Goal: Transaction & Acquisition: Book appointment/travel/reservation

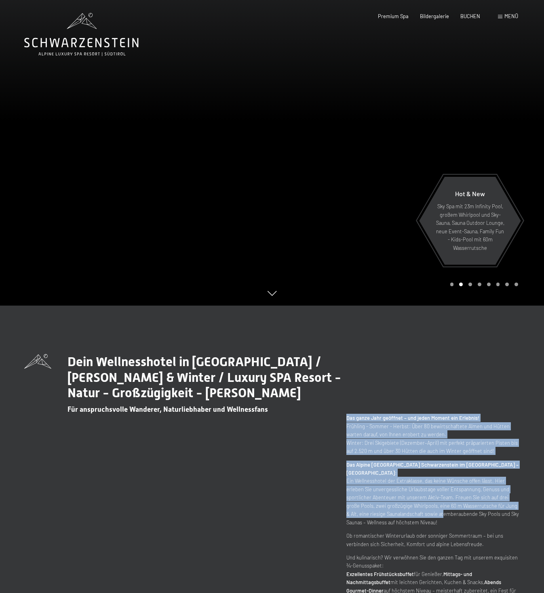
drag, startPoint x: 398, startPoint y: 443, endPoint x: 400, endPoint y: 502, distance: 59.0
click at [400, 502] on div "Dein Wellnesshotel in Südtirol / Sommer & Winter / Luxury SPA Resort - Natur - …" at bounding box center [271, 478] width 495 height 249
click at [401, 495] on p "Das Alpine Luxury Spa Resort Schwarzenstein im Ahrntal – Südtirol: Ein Wellness…" at bounding box center [432, 494] width 173 height 66
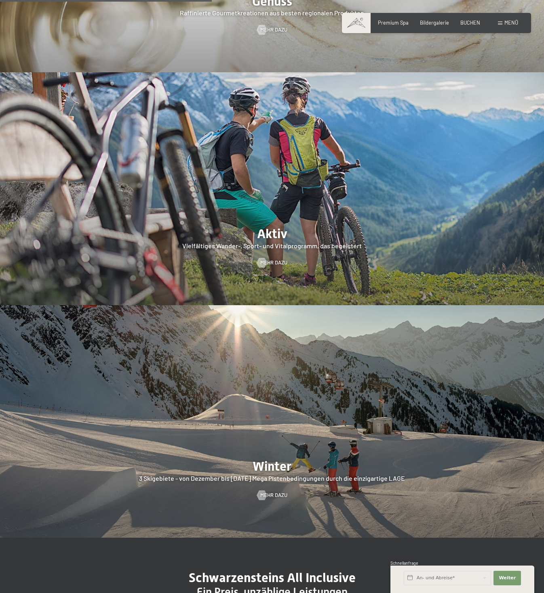
scroll to position [647, 0]
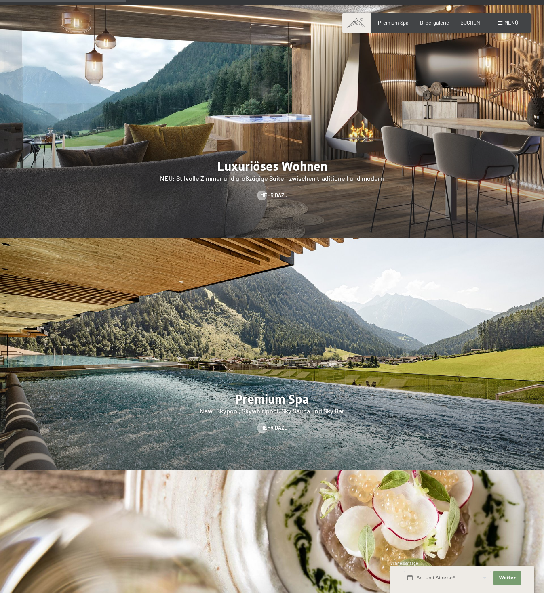
click at [508, 23] on span "Menü" at bounding box center [511, 22] width 14 height 6
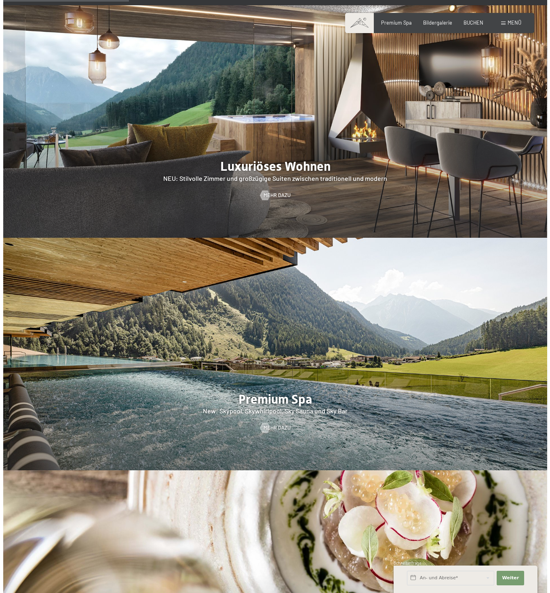
scroll to position [650, 0]
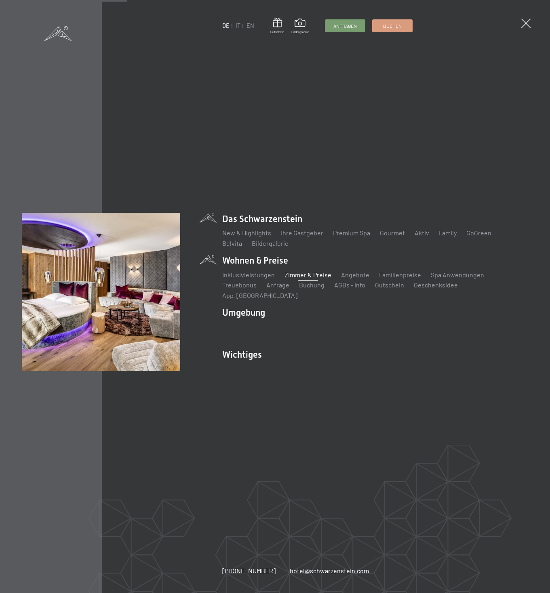
click at [317, 279] on link "Zimmer & Preise" at bounding box center [307, 275] width 47 height 8
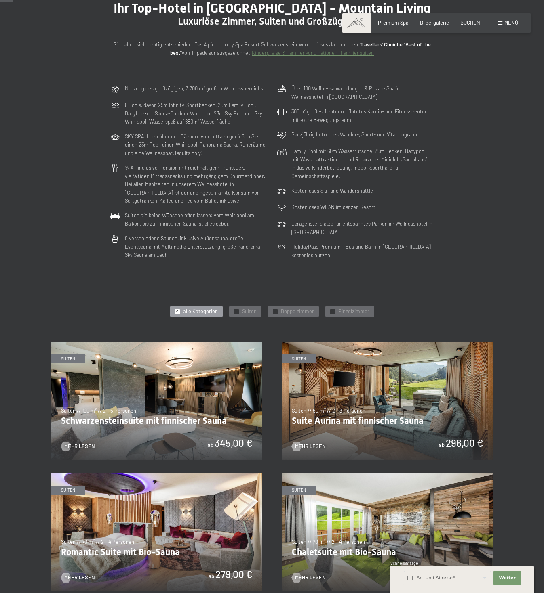
scroll to position [98, 0]
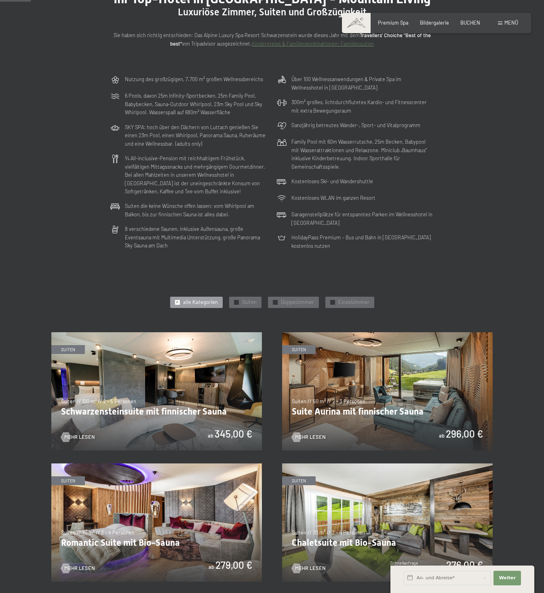
click at [247, 221] on div "Nutzung des großzügigen, 7.700 m² großen Wellnessbereichs 6 Pools, davon 25m In…" at bounding box center [272, 162] width 330 height 181
click at [166, 204] on p "Suiten die keine Wünsche offen lassen: vom Whirlpool am Balkon, bis zur finnisc…" at bounding box center [196, 210] width 142 height 17
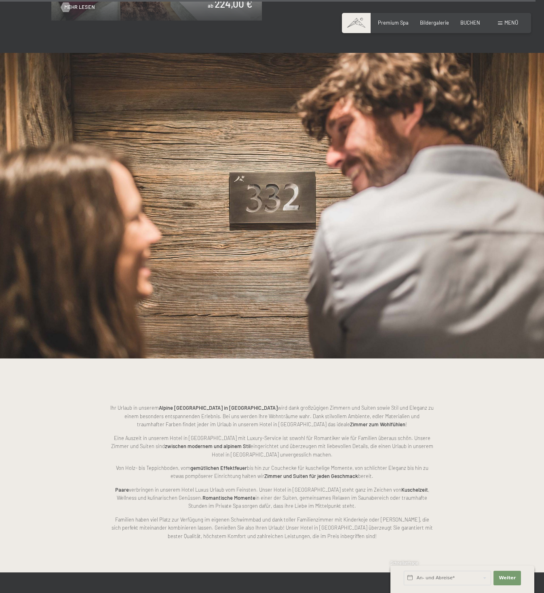
scroll to position [1707, 0]
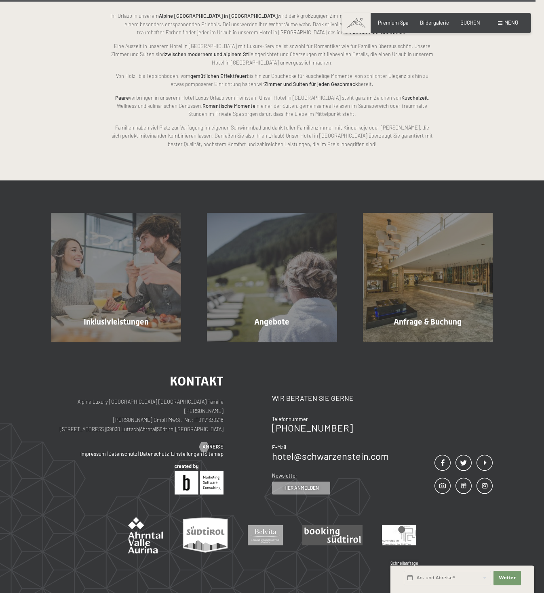
click at [504, 27] on div "Buchen Anfragen Premium Spa Bildergalerie BUCHEN Menü DE IT EN Gutschein Bilder…" at bounding box center [436, 22] width 163 height 7
click at [505, 19] on div "Buchen Anfragen Premium Spa Bildergalerie BUCHEN Menü DE IT EN Gutschein Bilder…" at bounding box center [436, 22] width 163 height 7
click at [505, 25] on span "Menü" at bounding box center [511, 22] width 14 height 6
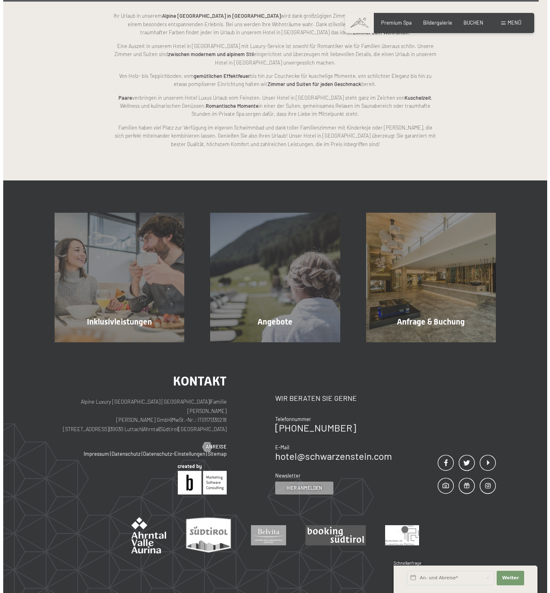
scroll to position [1711, 0]
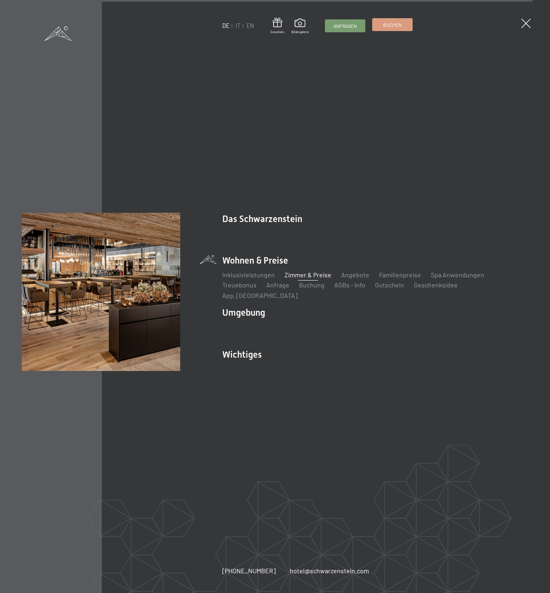
click at [385, 21] on span "Buchen" at bounding box center [392, 24] width 19 height 7
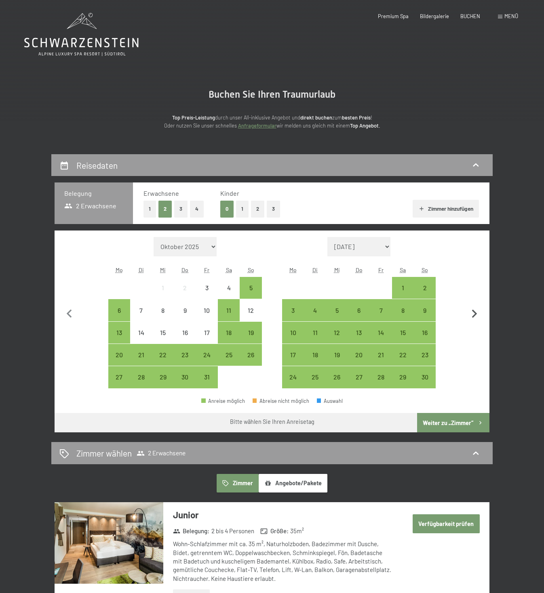
click at [472, 317] on icon "button" at bounding box center [474, 314] width 5 height 8
select select "2025-11-01"
select select "2025-12-01"
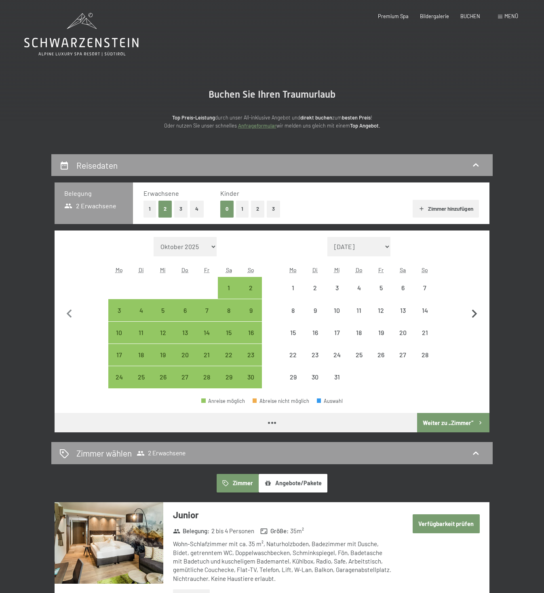
select select "2025-11-01"
select select "2025-12-01"
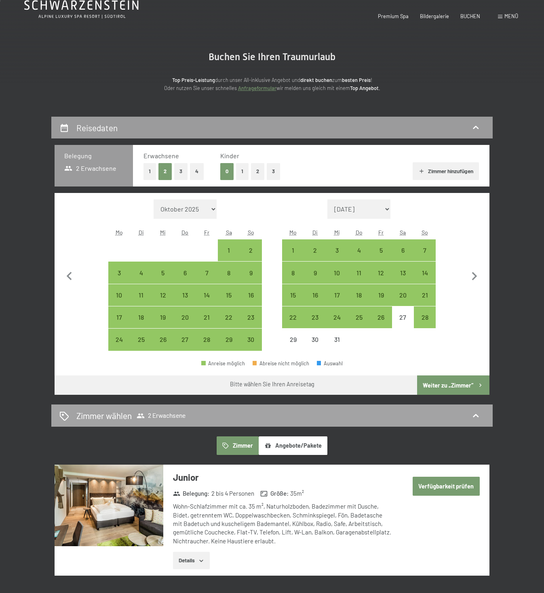
scroll to position [262, 0]
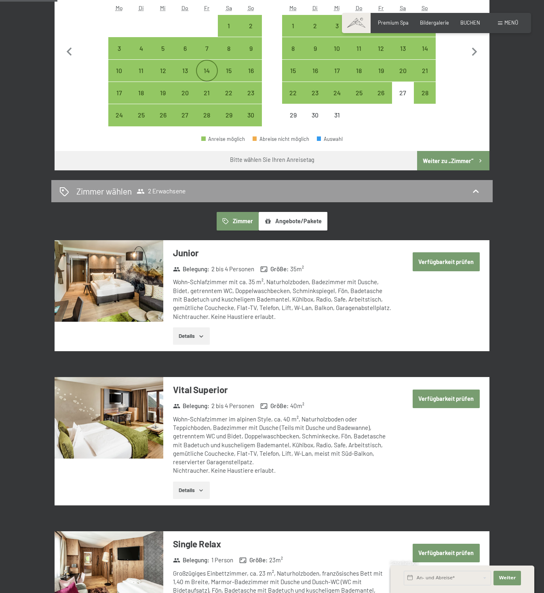
click at [208, 73] on div "14" at bounding box center [207, 77] width 20 height 20
select select "2025-11-01"
select select "2025-12-01"
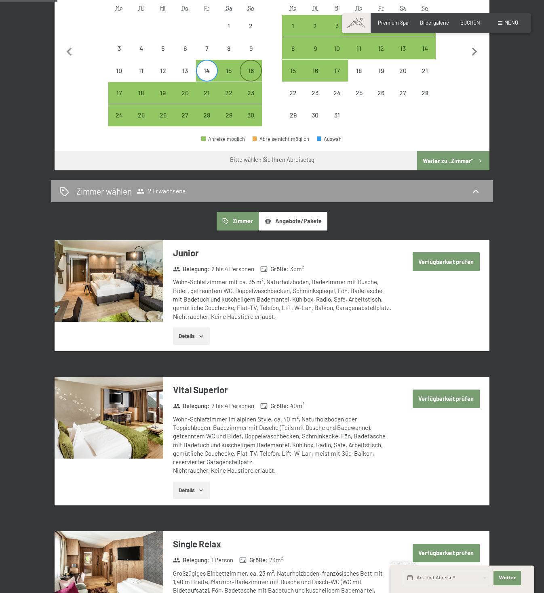
click at [249, 71] on div "16" at bounding box center [250, 77] width 20 height 20
select select "[DATE]"
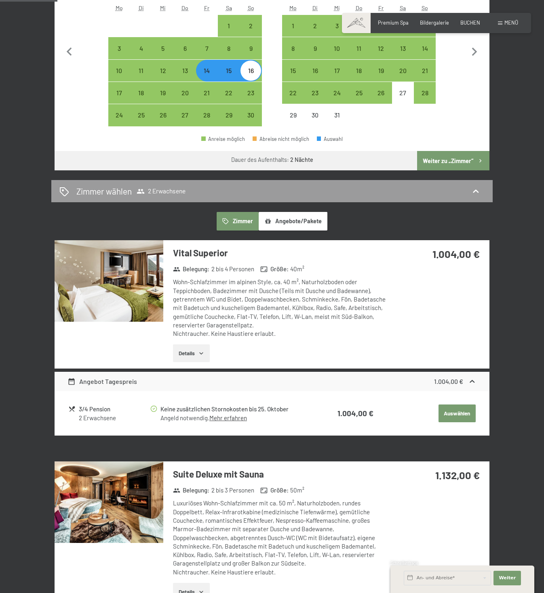
click at [295, 225] on button "Angebote/Pakete" at bounding box center [292, 221] width 69 height 19
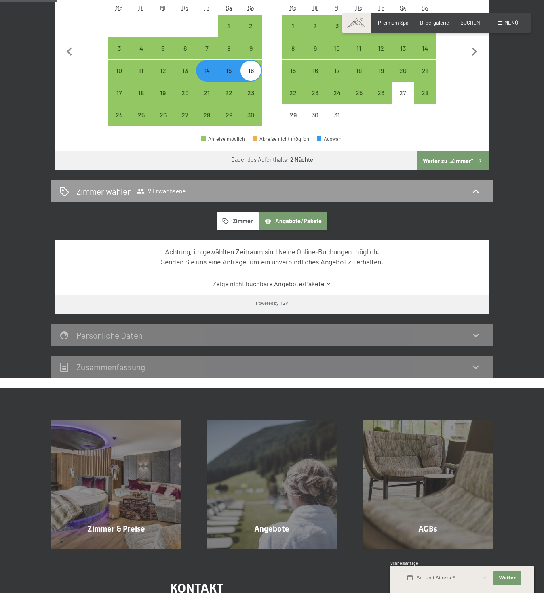
click at [257, 221] on button "Zimmer" at bounding box center [237, 221] width 42 height 19
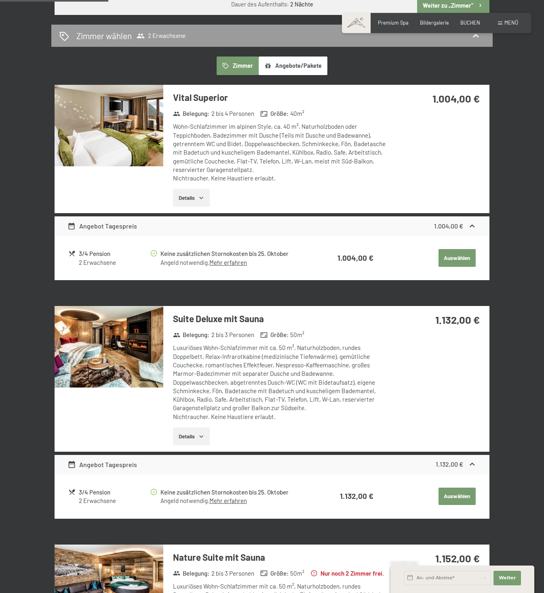
scroll to position [425, 0]
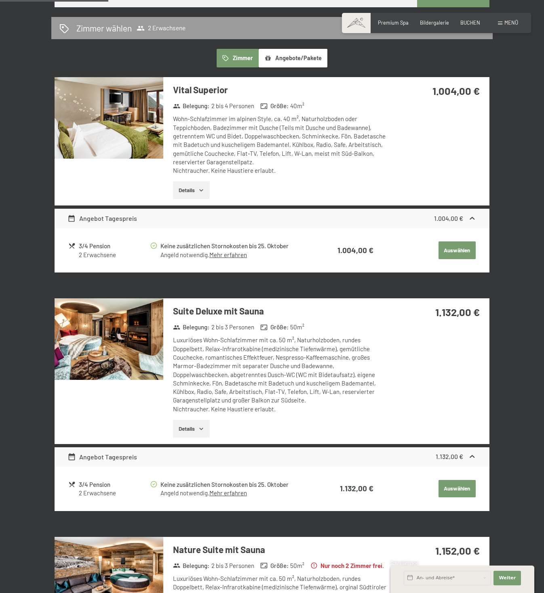
click at [199, 193] on icon "button" at bounding box center [201, 190] width 6 height 6
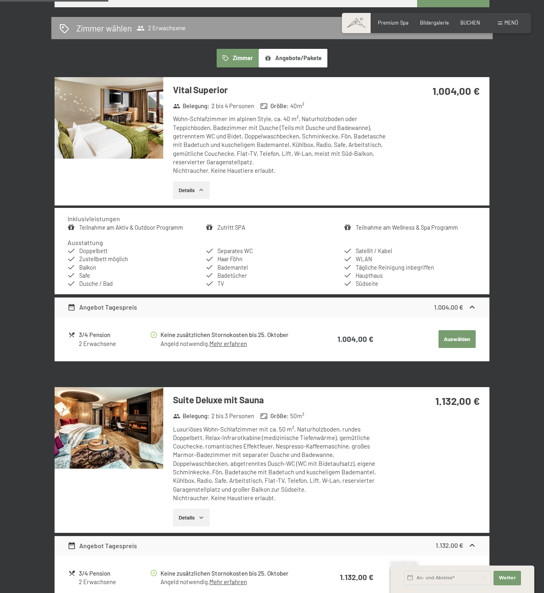
click at [199, 193] on icon "button" at bounding box center [201, 190] width 6 height 6
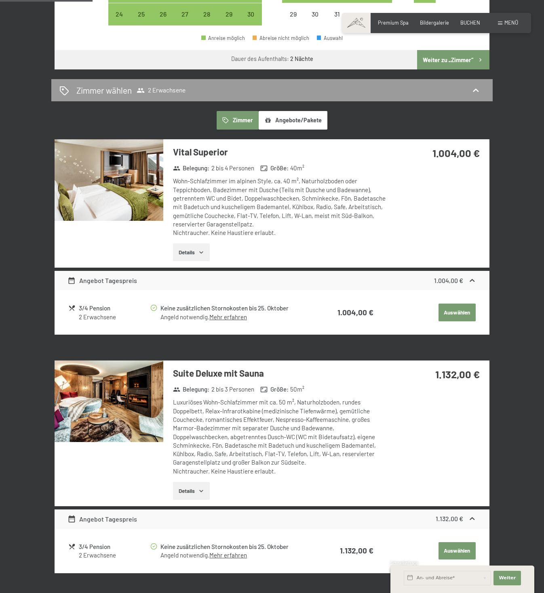
scroll to position [342, 0]
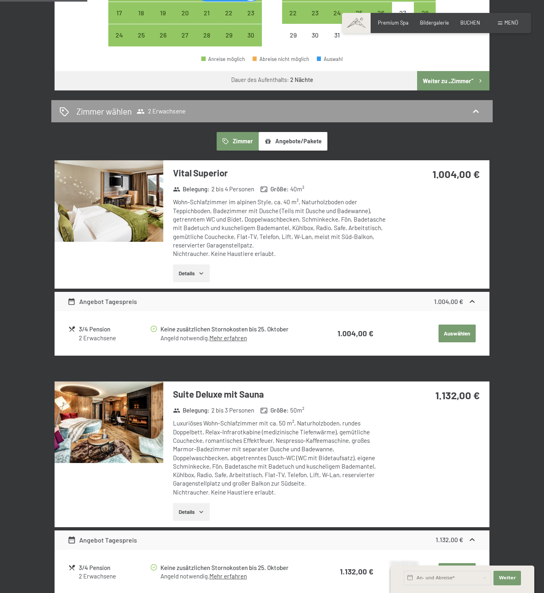
click at [139, 215] on img at bounding box center [109, 201] width 109 height 82
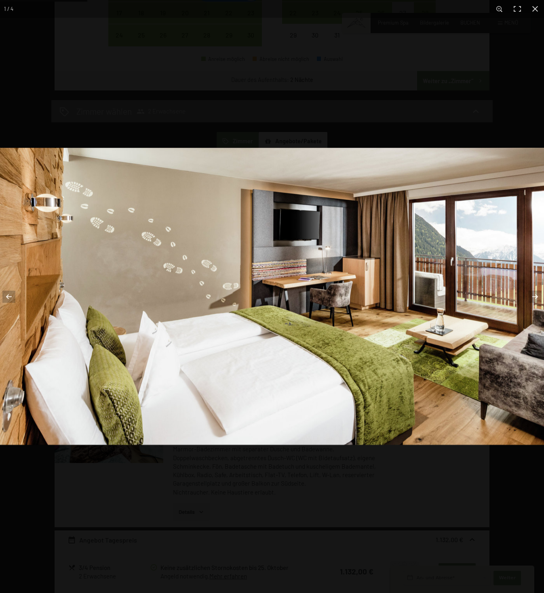
click at [302, 275] on img at bounding box center [272, 296] width 544 height 297
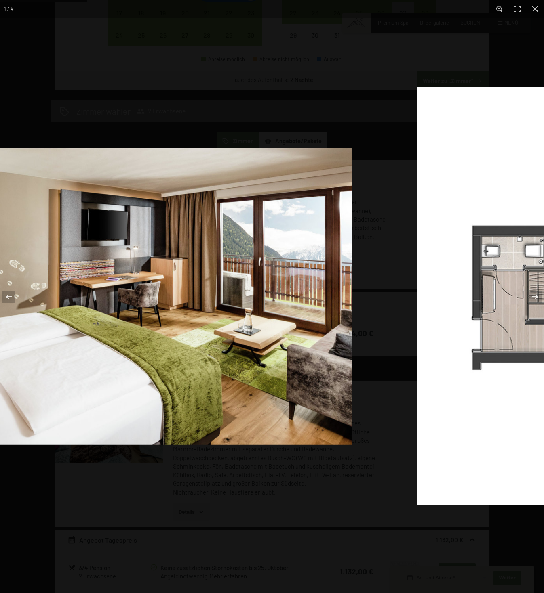
click at [214, 286] on img at bounding box center [80, 296] width 544 height 297
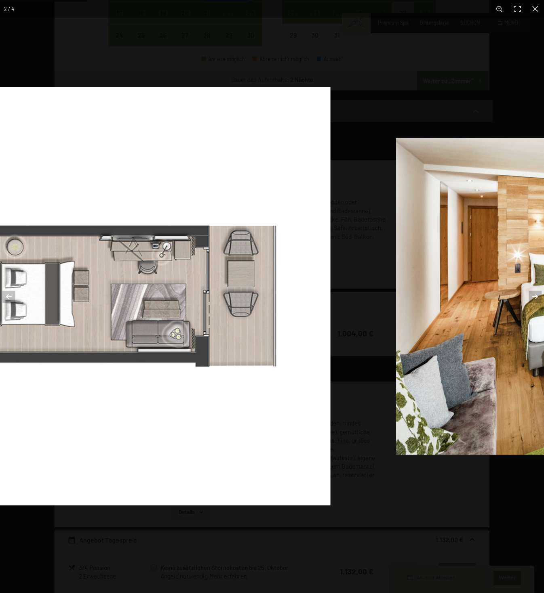
click at [56, 276] on img at bounding box center [59, 296] width 544 height 418
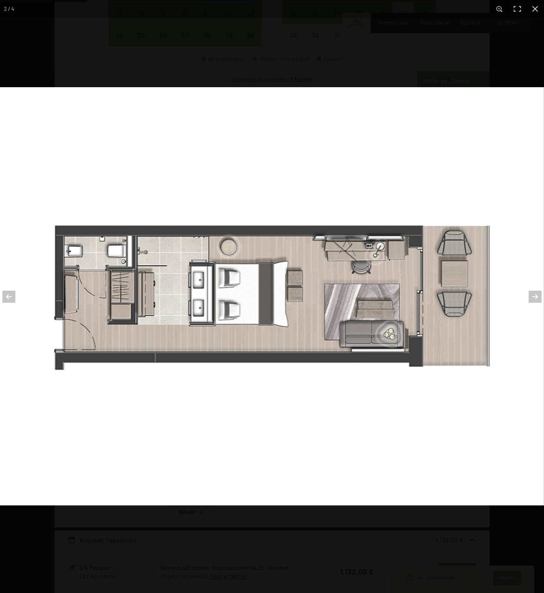
click at [217, 317] on img at bounding box center [272, 296] width 544 height 418
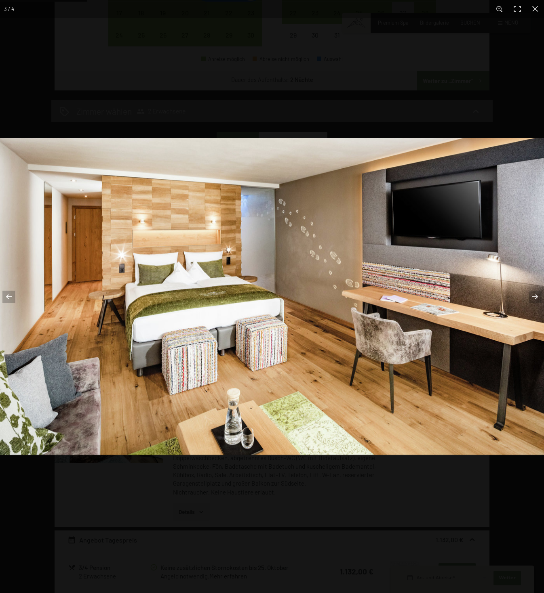
click at [185, 288] on img at bounding box center [272, 296] width 544 height 317
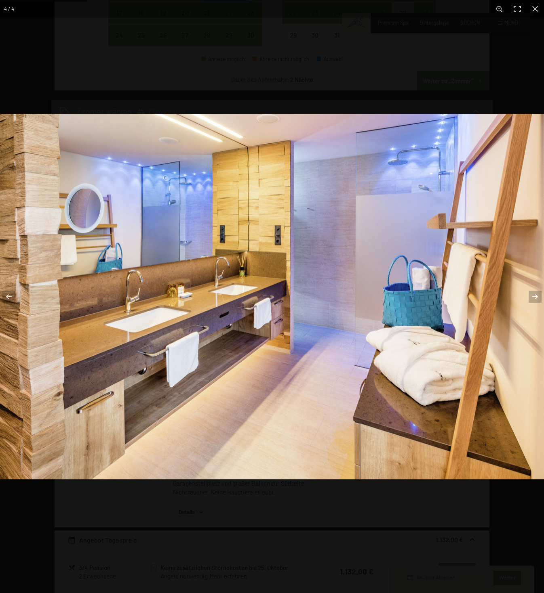
click at [228, 310] on img at bounding box center [272, 296] width 544 height 365
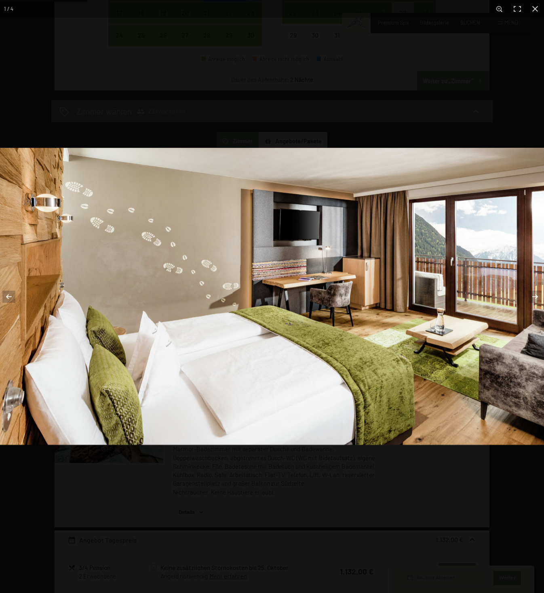
click at [156, 315] on img at bounding box center [272, 296] width 544 height 297
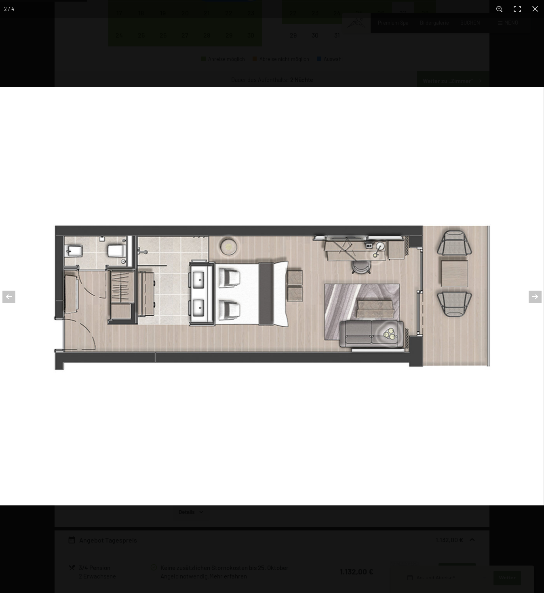
click at [153, 429] on img at bounding box center [272, 296] width 544 height 418
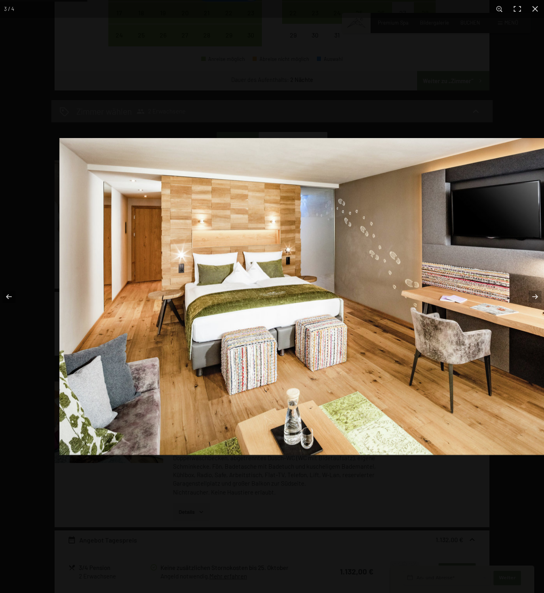
click at [280, 429] on img at bounding box center [331, 296] width 544 height 317
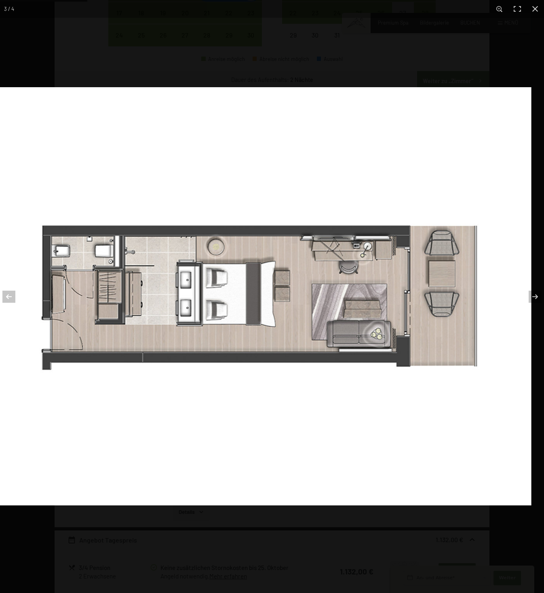
click at [393, 403] on img at bounding box center [259, 296] width 544 height 418
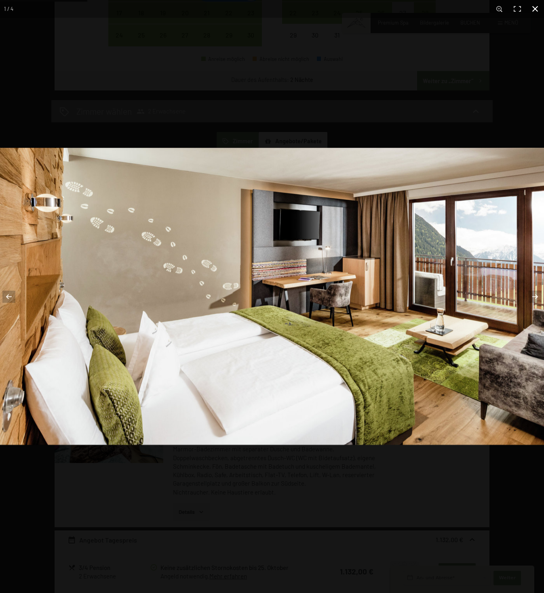
click at [435, 519] on div at bounding box center [272, 444] width 544 height 593
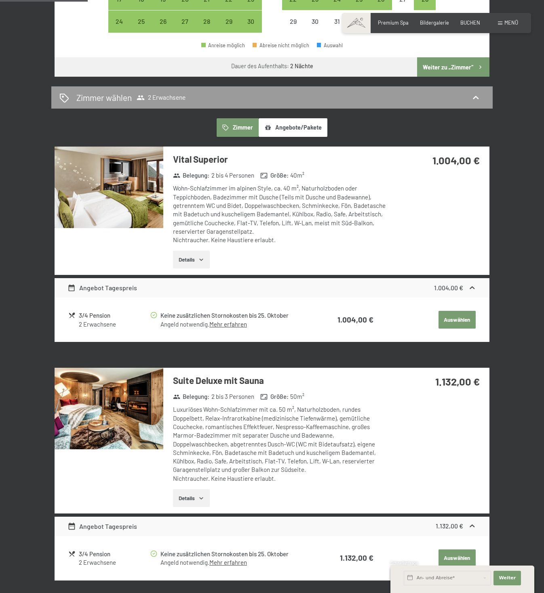
scroll to position [599, 0]
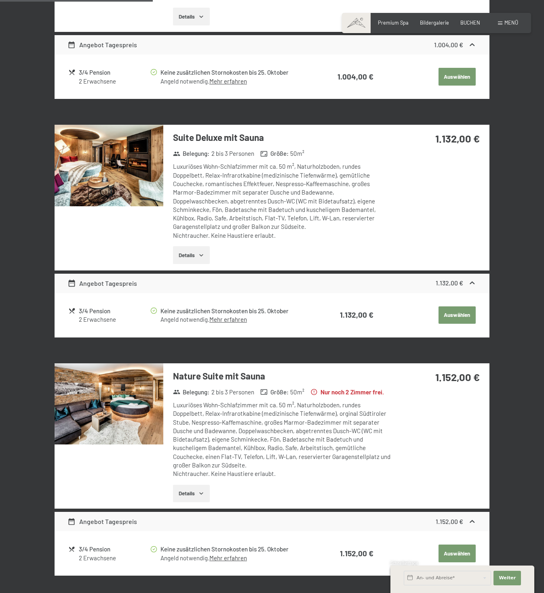
click at [93, 169] on img at bounding box center [109, 166] width 109 height 82
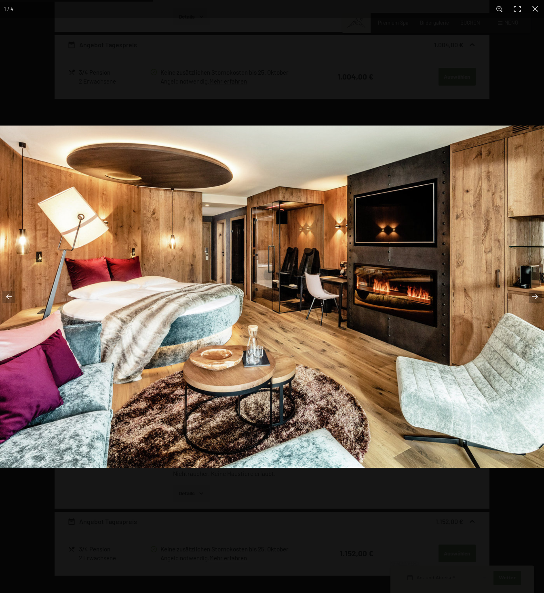
click at [255, 305] on img at bounding box center [272, 297] width 544 height 342
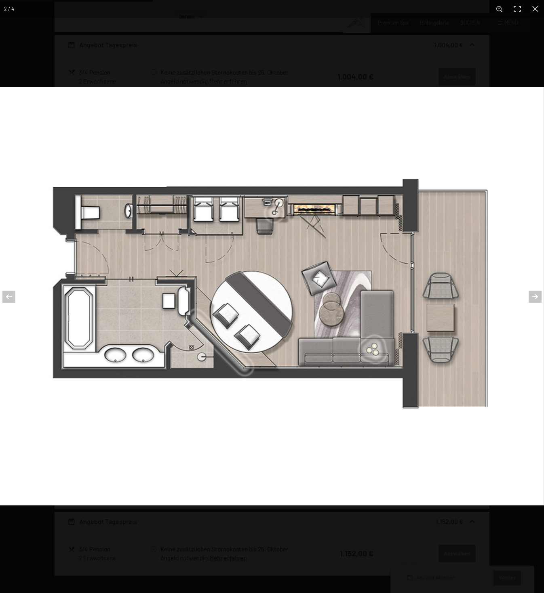
click at [60, 286] on img at bounding box center [272, 296] width 544 height 418
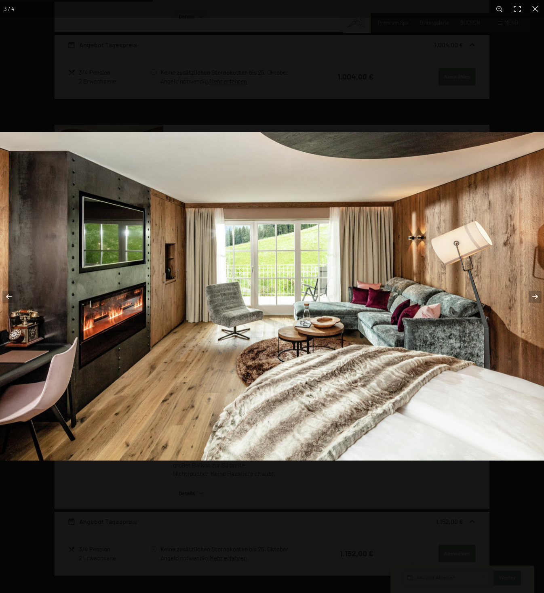
click at [115, 276] on img at bounding box center [272, 296] width 544 height 329
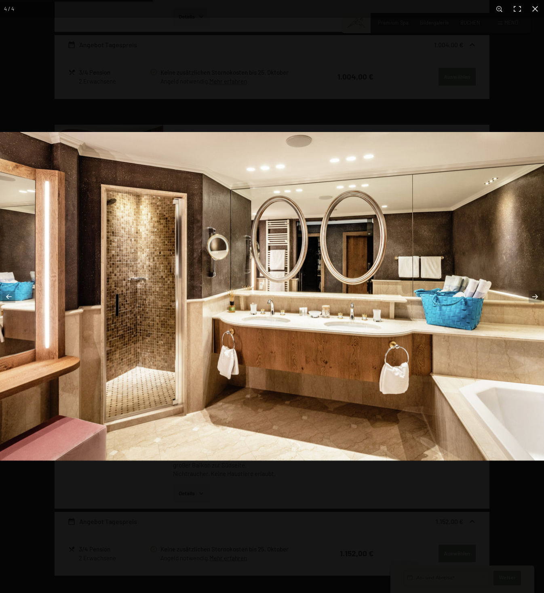
click at [92, 274] on img at bounding box center [272, 296] width 544 height 329
click at [74, 297] on img at bounding box center [272, 296] width 544 height 329
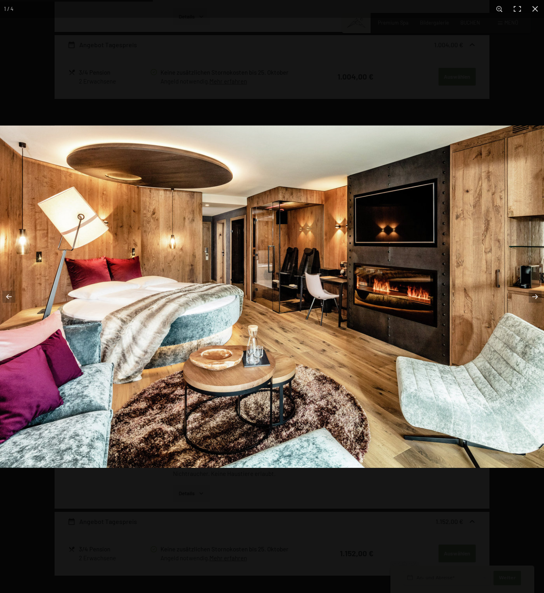
click at [173, 408] on img at bounding box center [272, 297] width 544 height 342
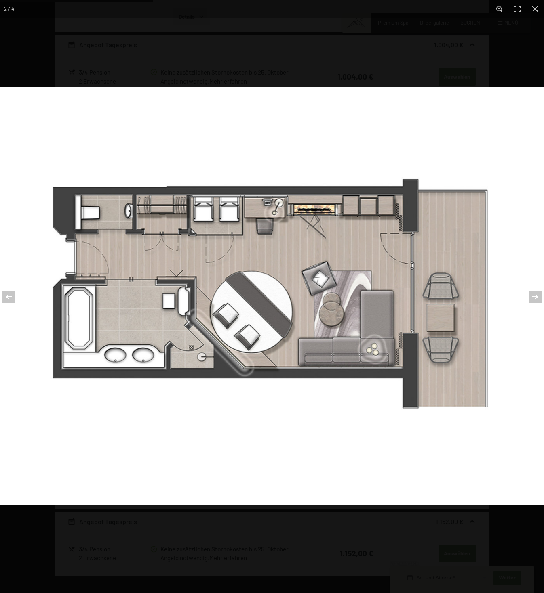
click at [120, 405] on img at bounding box center [272, 296] width 544 height 418
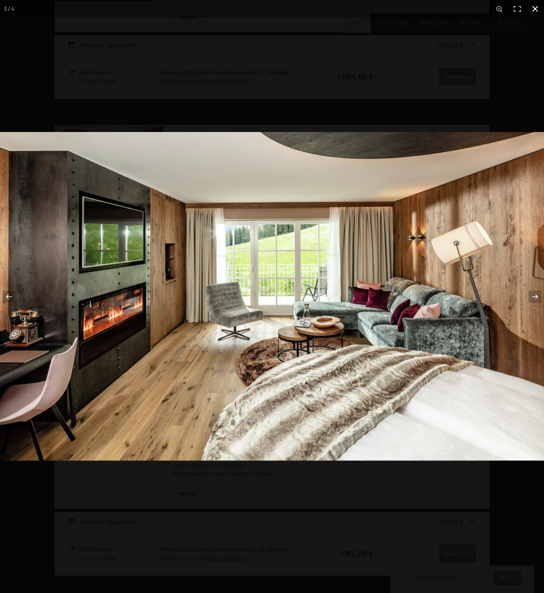
click at [313, 484] on div at bounding box center [272, 428] width 544 height 593
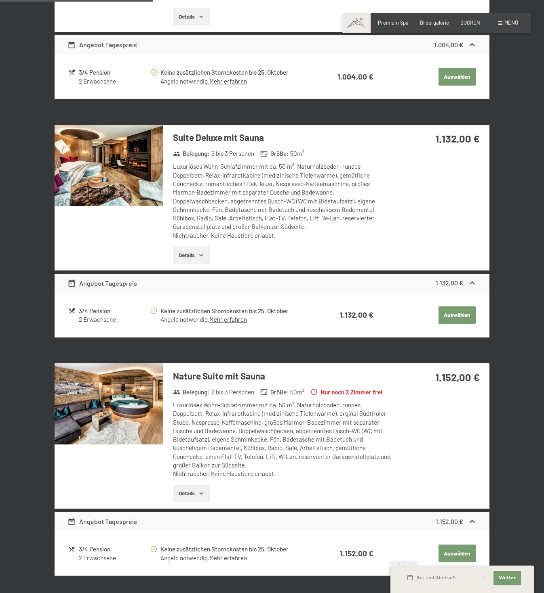
click at [0, 0] on div at bounding box center [0, 0] width 0 height 0
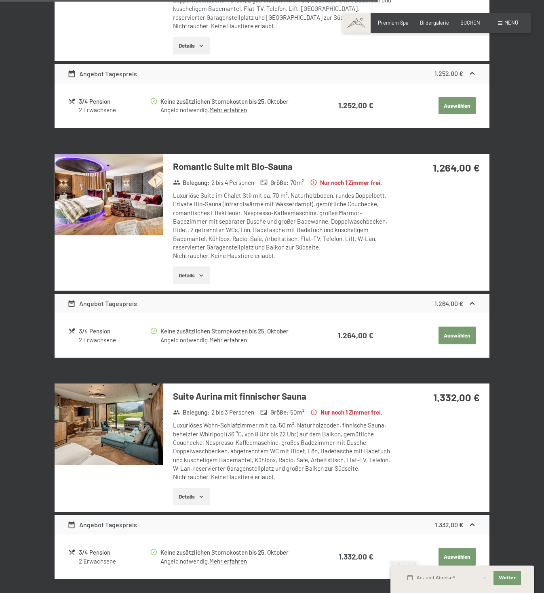
scroll to position [1492, 0]
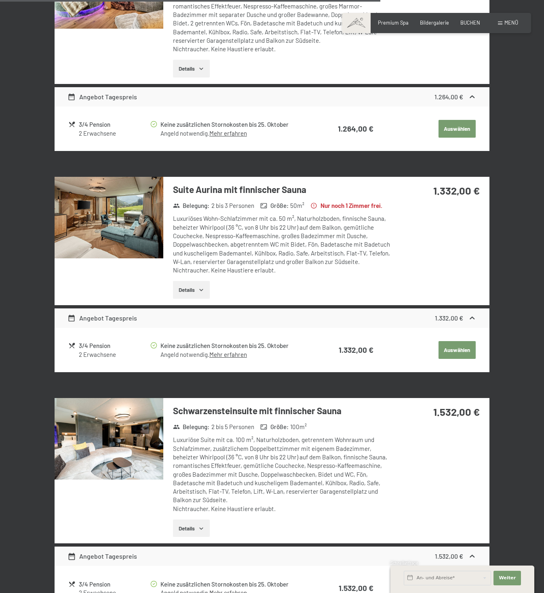
click at [120, 258] on img at bounding box center [109, 218] width 109 height 82
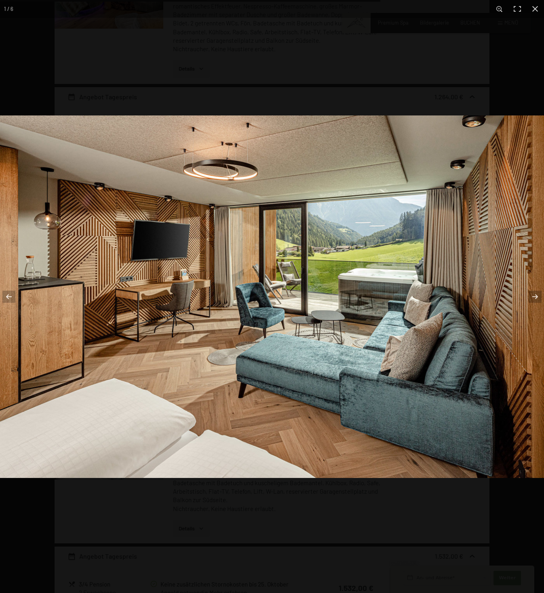
click at [206, 303] on img at bounding box center [272, 296] width 544 height 363
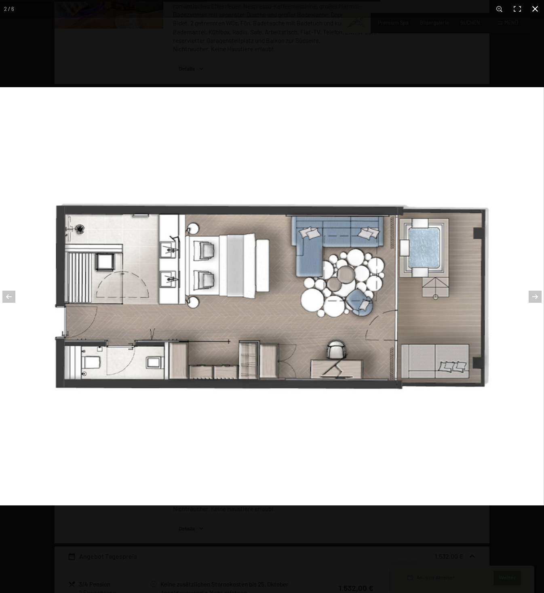
click at [237, 542] on div at bounding box center [272, 383] width 544 height 593
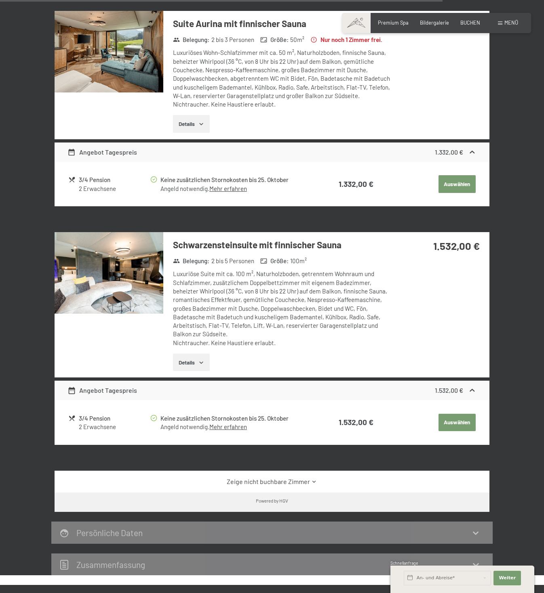
scroll to position [1736, 0]
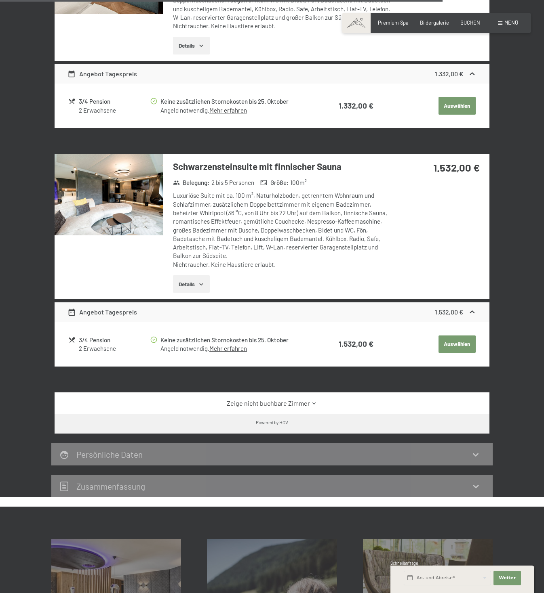
click at [136, 220] on img at bounding box center [109, 195] width 109 height 82
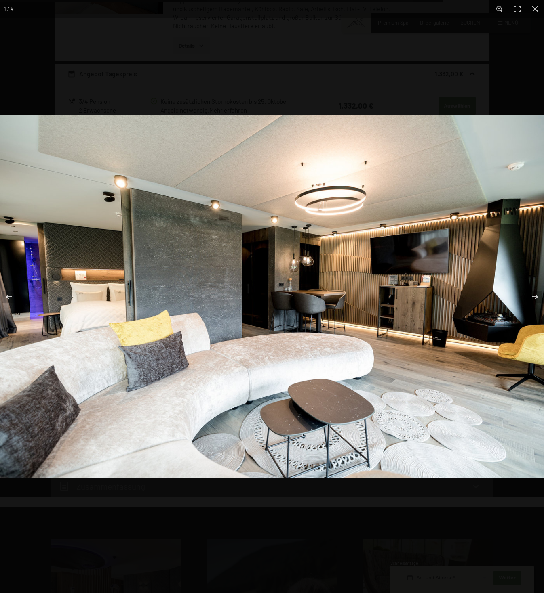
click at [166, 276] on img at bounding box center [272, 296] width 544 height 362
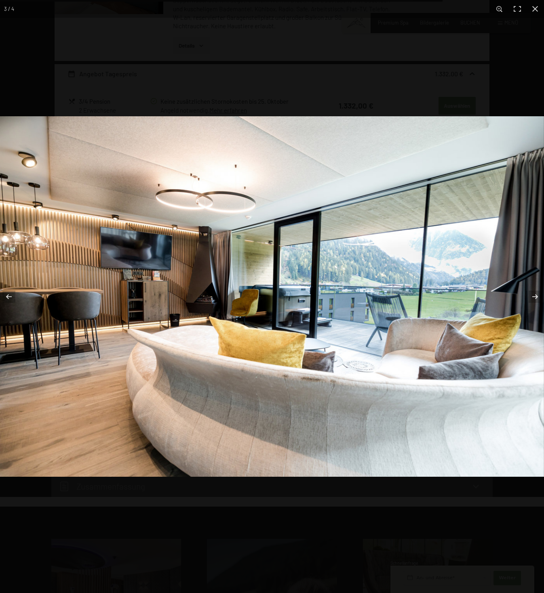
click at [386, 315] on img at bounding box center [272, 296] width 544 height 361
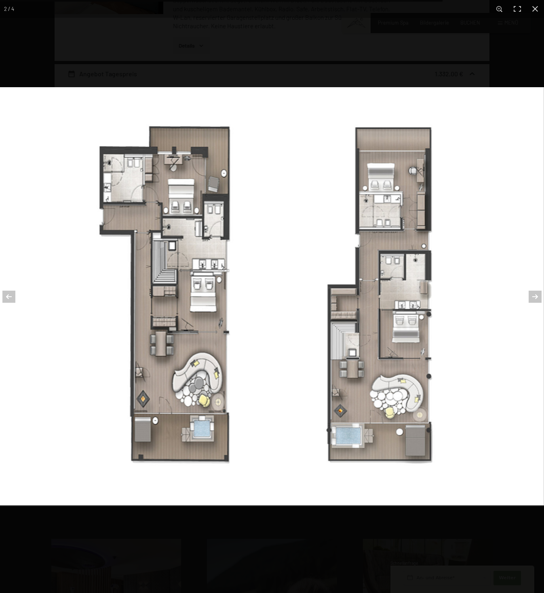
click at [202, 304] on img at bounding box center [272, 296] width 544 height 418
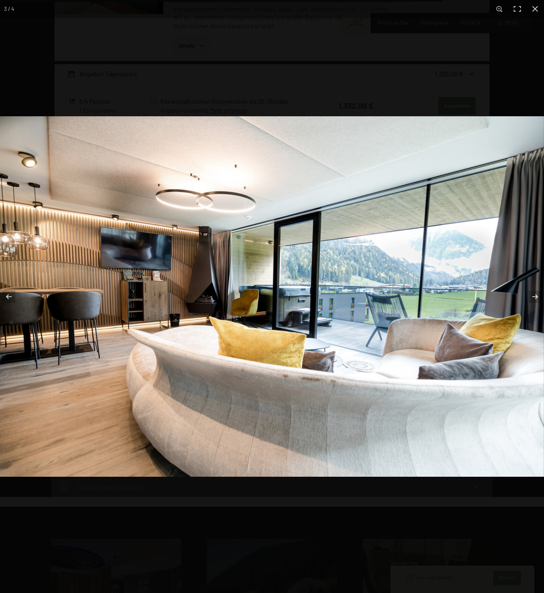
click at [189, 306] on img at bounding box center [272, 296] width 544 height 361
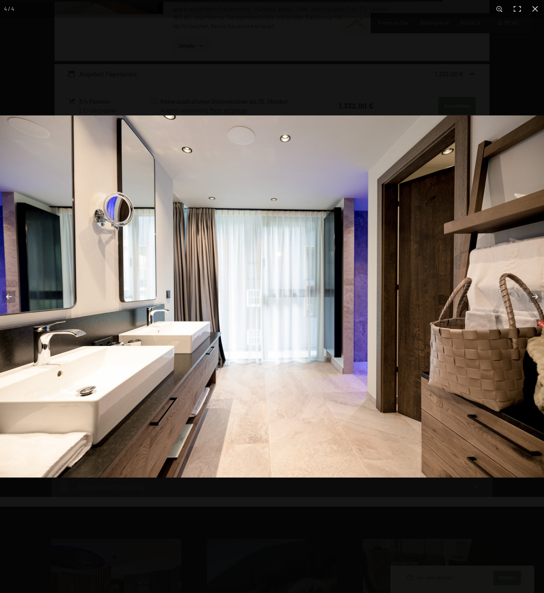
click at [85, 313] on img at bounding box center [272, 296] width 544 height 362
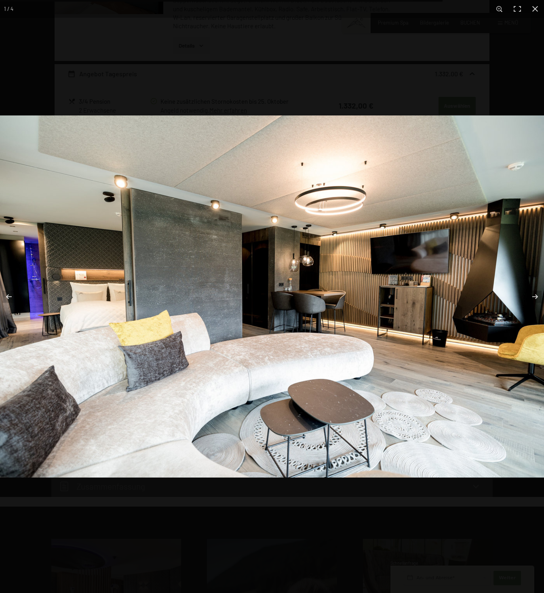
click at [51, 309] on img at bounding box center [272, 296] width 544 height 362
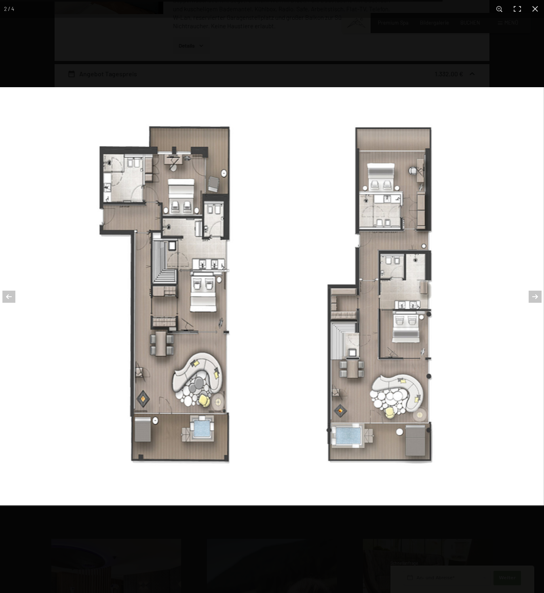
click at [116, 317] on img at bounding box center [272, 296] width 544 height 418
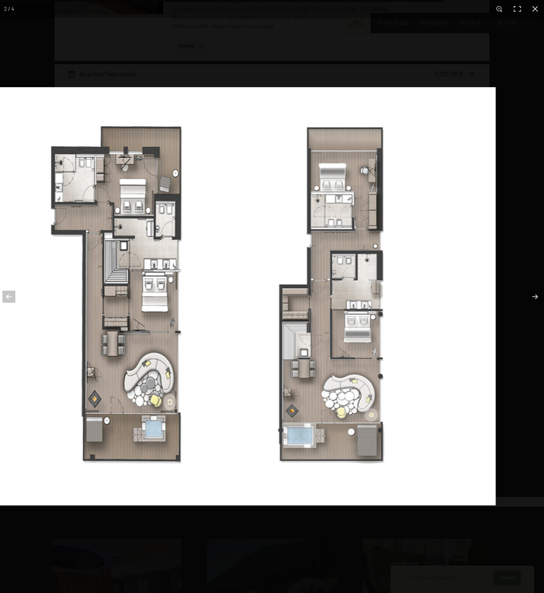
click at [265, 455] on img at bounding box center [224, 296] width 544 height 418
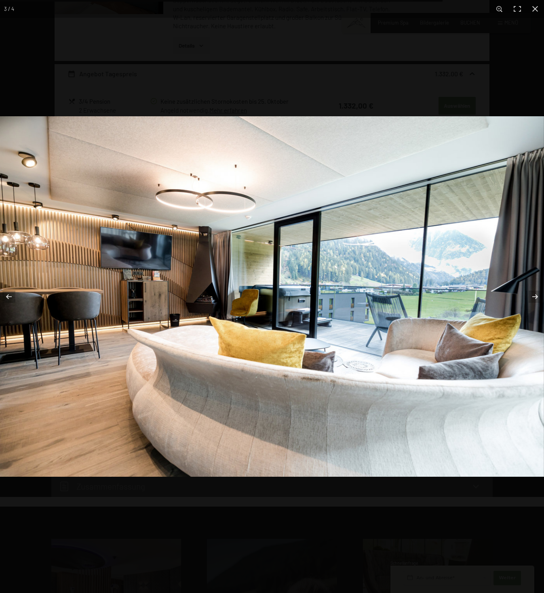
click at [76, 423] on img at bounding box center [272, 296] width 544 height 361
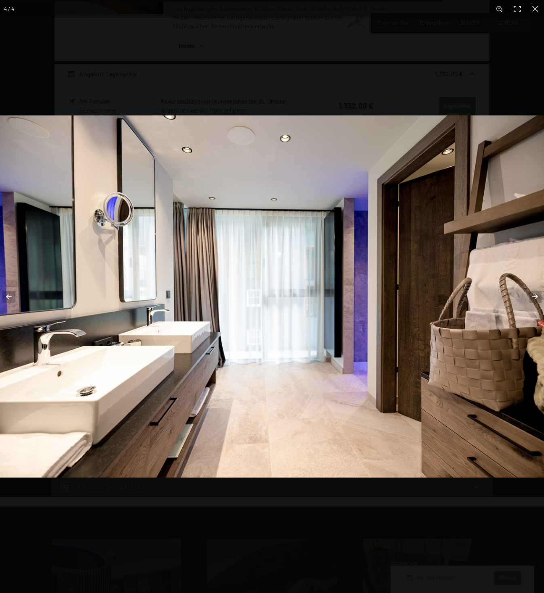
click at [40, 426] on img at bounding box center [272, 296] width 544 height 362
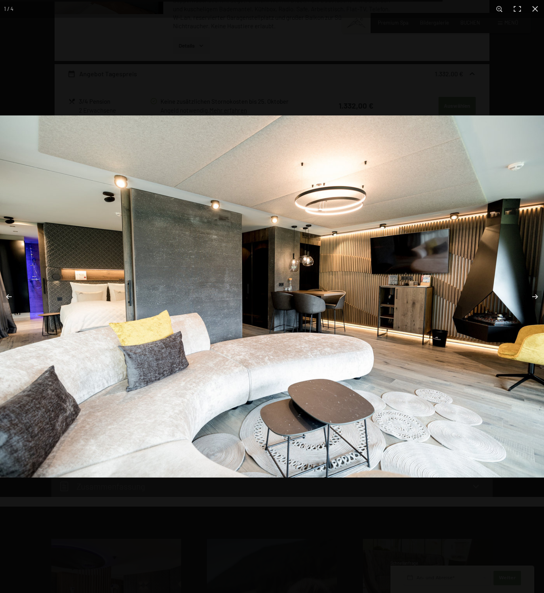
click at [82, 385] on img at bounding box center [272, 296] width 544 height 362
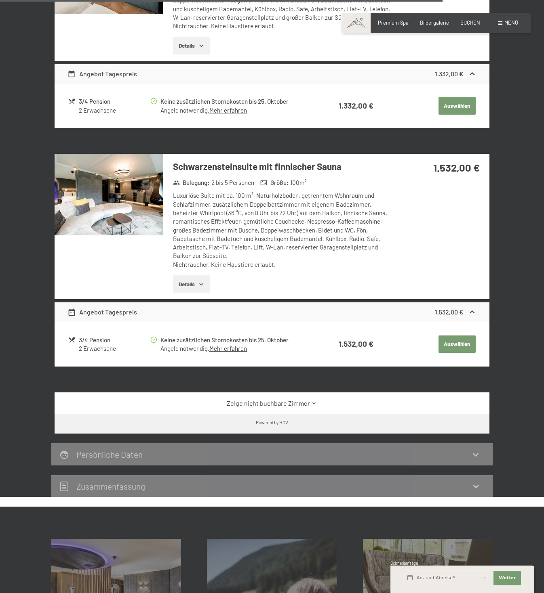
click at [0, 0] on div at bounding box center [0, 0] width 0 height 0
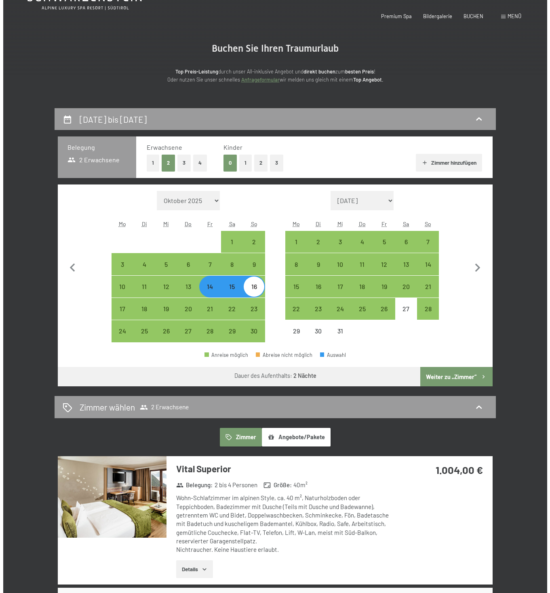
scroll to position [0, 0]
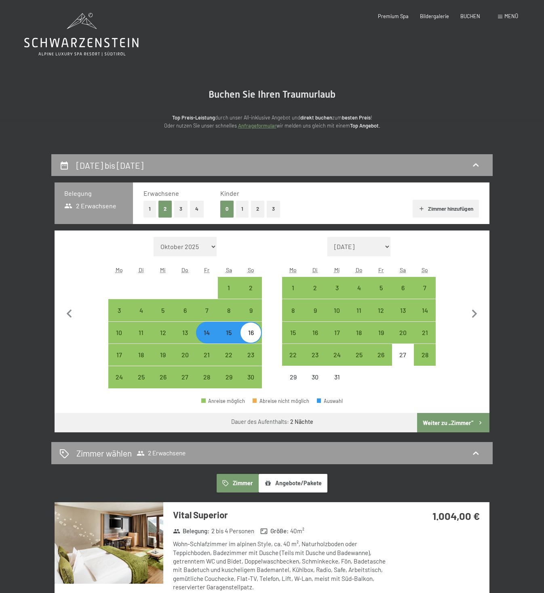
click at [503, 20] on div "Buchen Anfragen Premium Spa Bildergalerie BUCHEN Menü DE IT EN Gutschein Bilder…" at bounding box center [436, 16] width 163 height 7
click at [506, 20] on div "Buchen Anfragen Premium Spa Bildergalerie BUCHEN Menü DE IT EN Gutschein Bilder…" at bounding box center [436, 16] width 163 height 7
click at [509, 15] on span "Menü" at bounding box center [511, 16] width 14 height 6
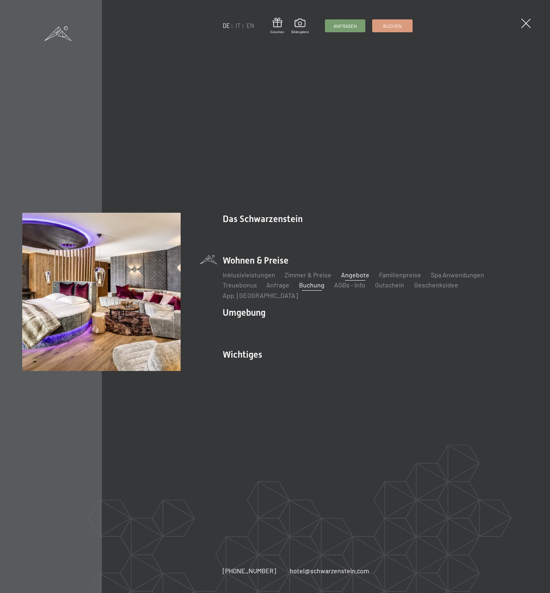
click at [354, 278] on link "Angebote" at bounding box center [355, 275] width 28 height 8
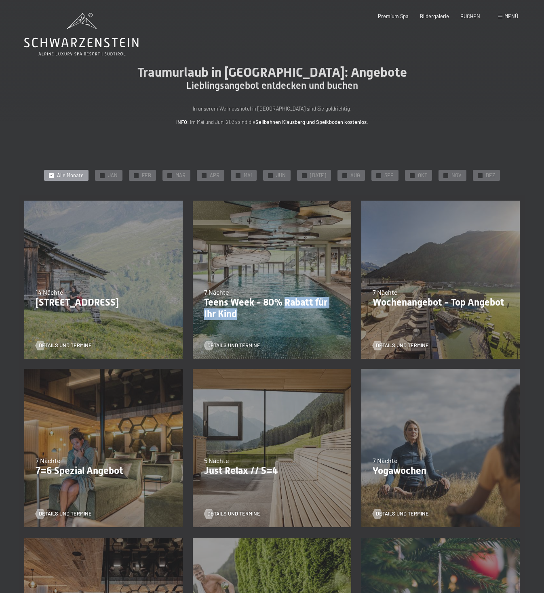
drag, startPoint x: 284, startPoint y: 304, endPoint x: 287, endPoint y: 315, distance: 11.7
click at [287, 315] on p "Teens Week - 80% Rabatt für Ihr Kind" at bounding box center [272, 308] width 136 height 23
click at [435, 120] on div "Traumurlaub in Südtirol: Angebote Lieblingsangebot entdecken und buchen In unse…" at bounding box center [272, 96] width 372 height 62
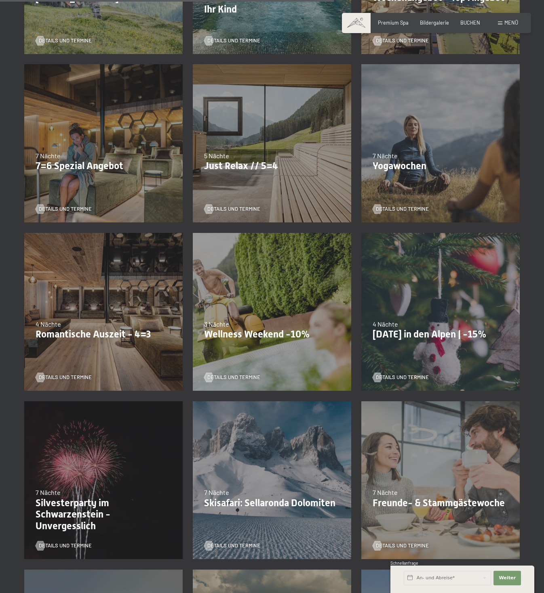
scroll to position [248, 0]
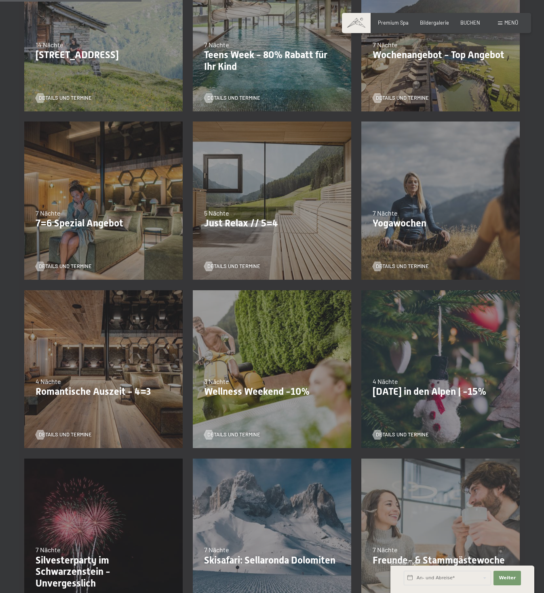
click at [288, 391] on p "Wellness Weekend -10%" at bounding box center [272, 392] width 136 height 12
click at [231, 432] on span "Details und Termine" at bounding box center [241, 434] width 53 height 7
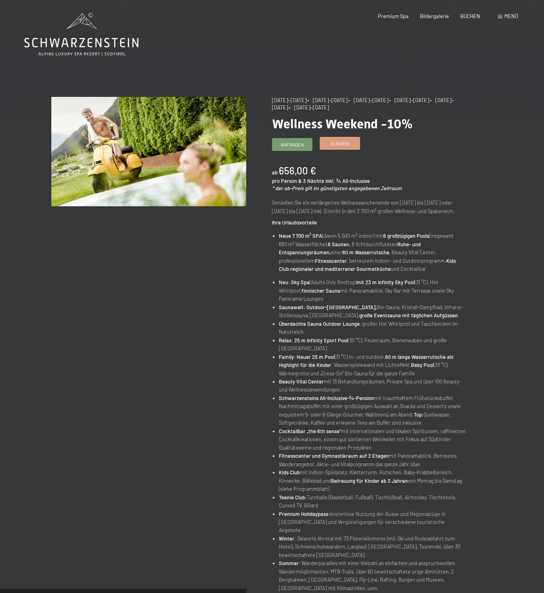
click at [343, 144] on span "Buchen" at bounding box center [339, 143] width 19 height 7
click at [511, 20] on div "Menü" at bounding box center [508, 16] width 20 height 7
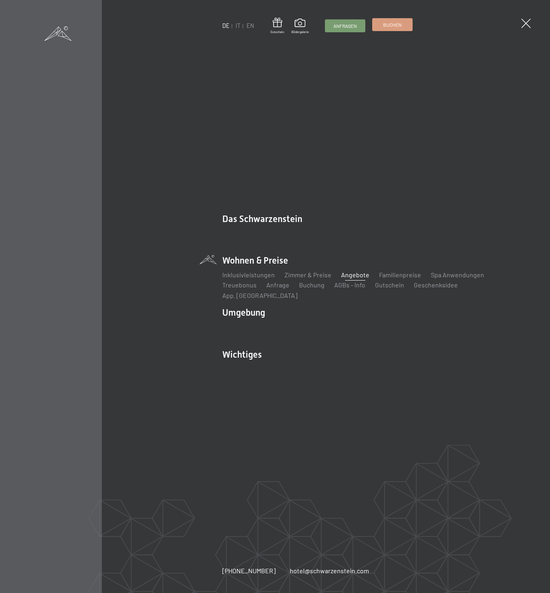
click at [373, 24] on link "Buchen" at bounding box center [392, 25] width 40 height 12
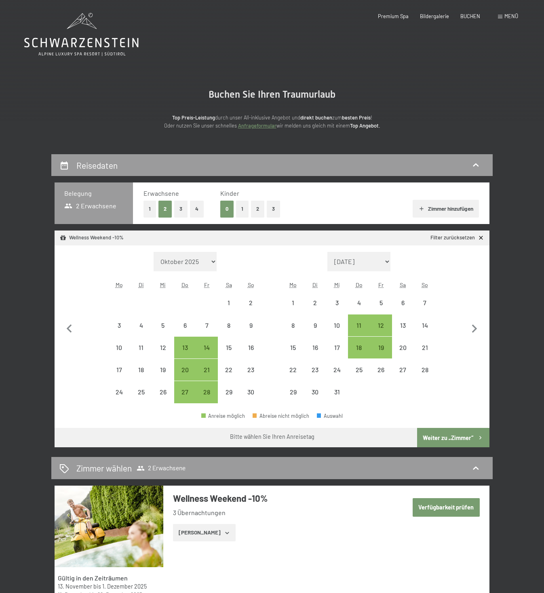
select select "[DATE]"
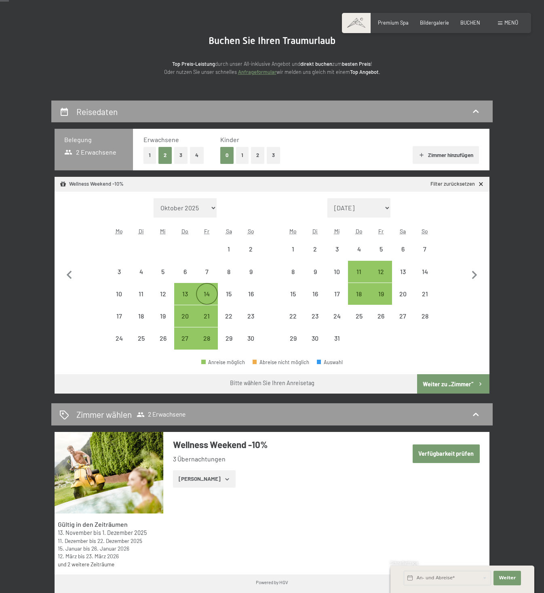
scroll to position [91, 0]
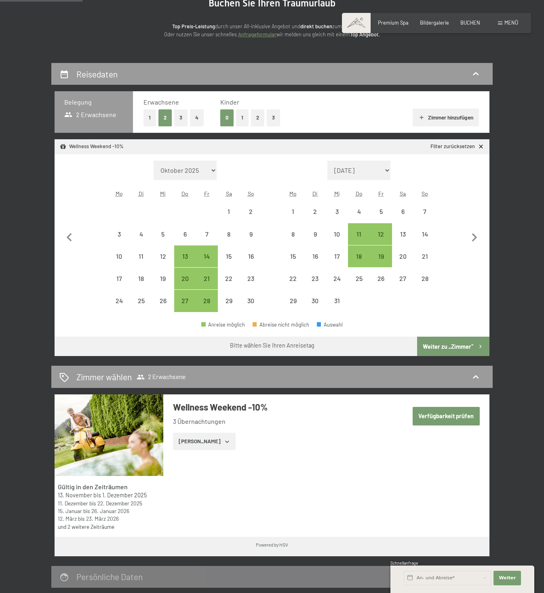
click at [214, 443] on button "Zeige Zimmer" at bounding box center [204, 442] width 63 height 18
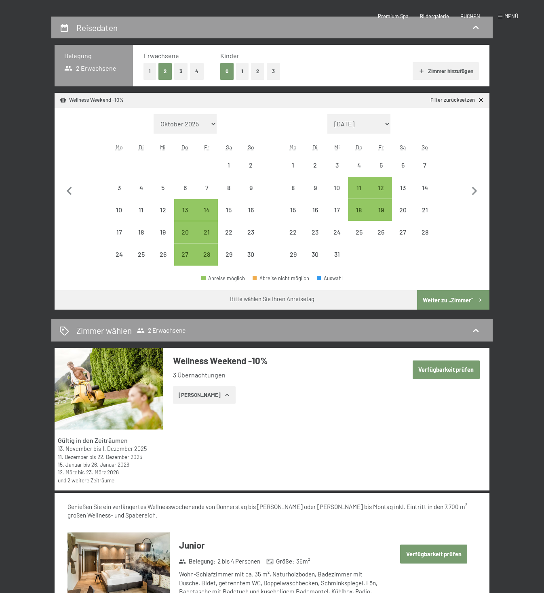
scroll to position [0, 0]
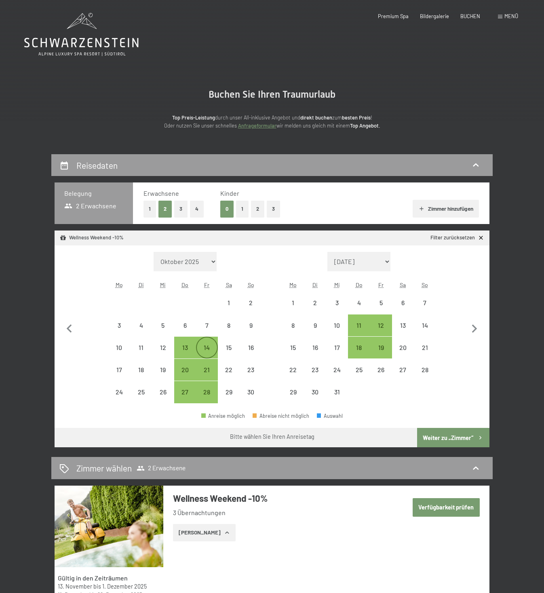
click at [209, 345] on div "14" at bounding box center [207, 354] width 20 height 20
select select "2025-11-01"
select select "2025-12-01"
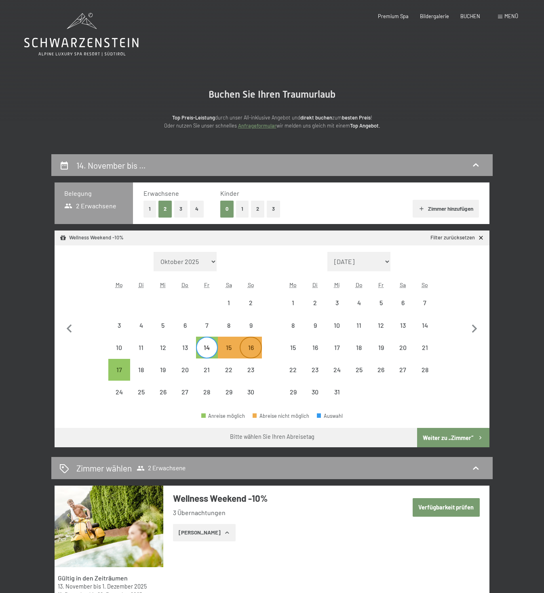
click at [255, 350] on div "16" at bounding box center [250, 354] width 20 height 20
select select "2025-11-01"
select select "2025-12-01"
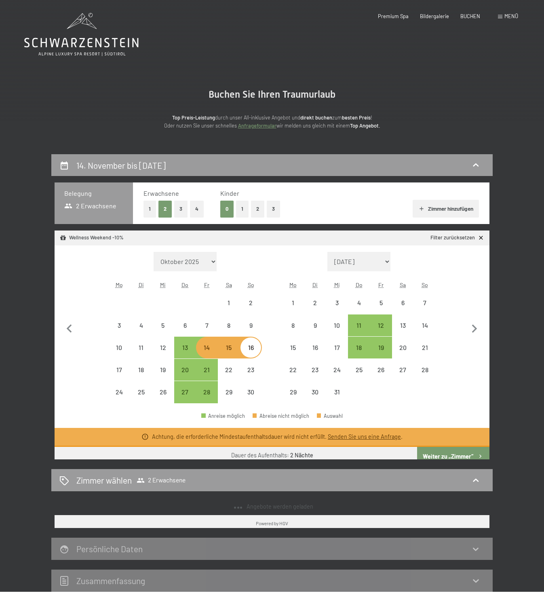
select select "2025-11-01"
select select "2025-12-01"
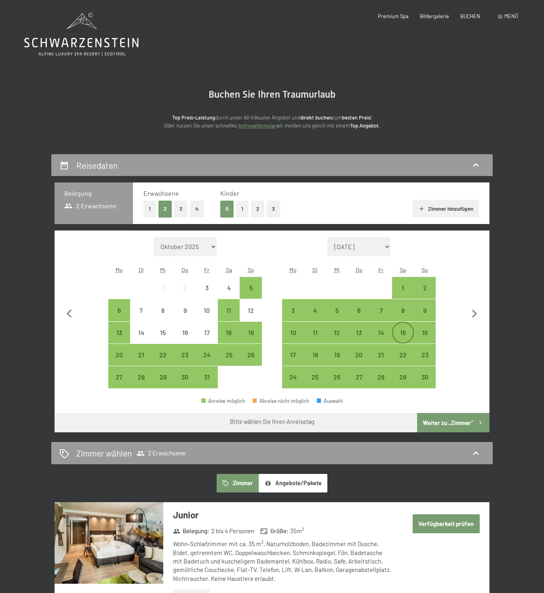
click at [404, 338] on div "15" at bounding box center [403, 340] width 20 height 20
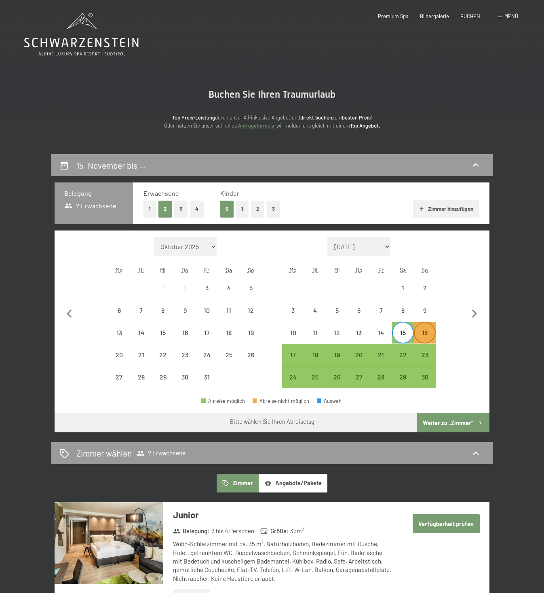
click at [420, 336] on div "16" at bounding box center [424, 340] width 20 height 20
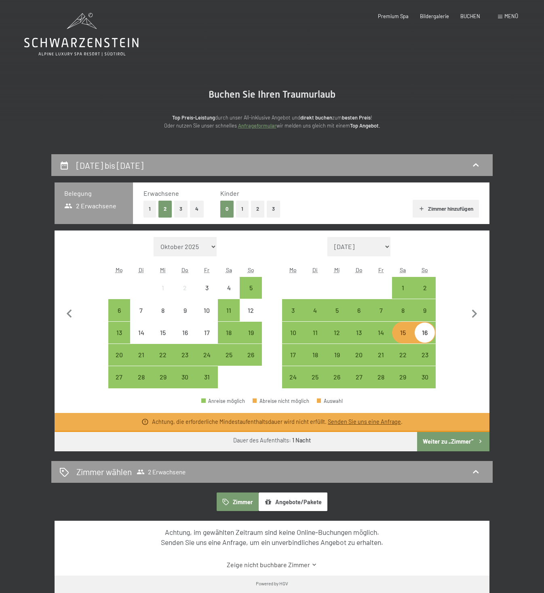
click at [448, 439] on button "Weiter zu „Zimmer“" at bounding box center [453, 441] width 72 height 19
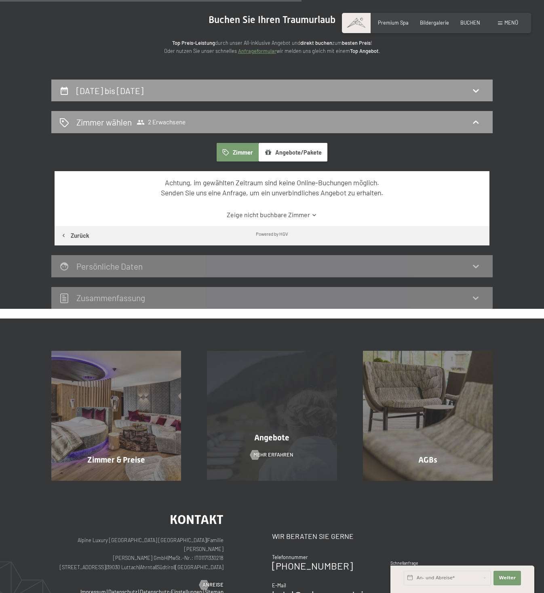
scroll to position [53, 0]
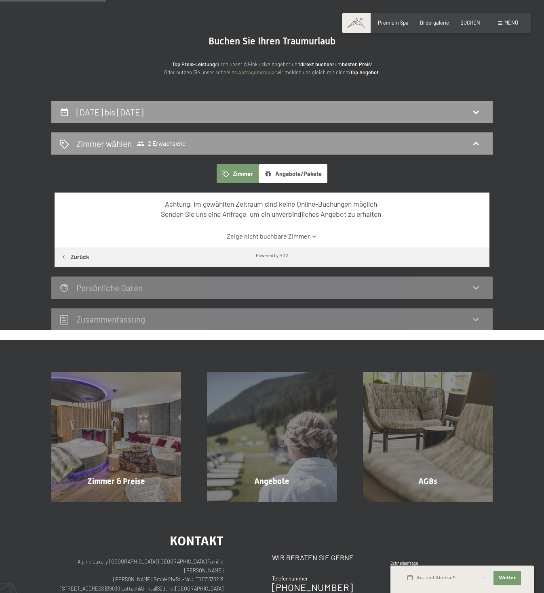
click at [248, 238] on link "Zeige nicht buchbare Zimmer" at bounding box center [271, 236] width 408 height 9
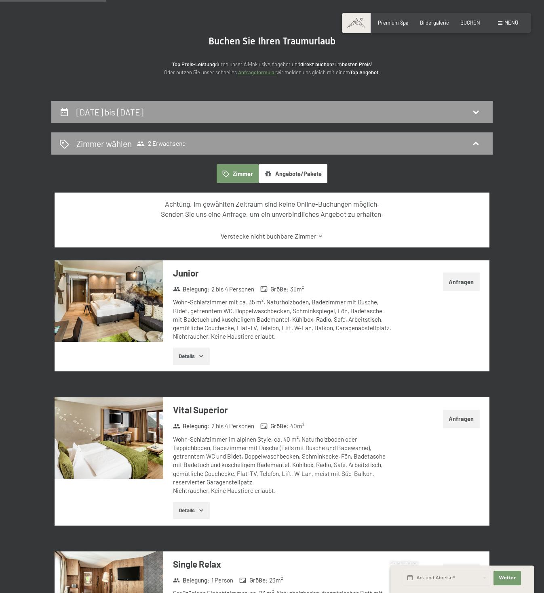
click at [248, 238] on link "Verstecke nicht buchbare Zimmer" at bounding box center [271, 236] width 408 height 9
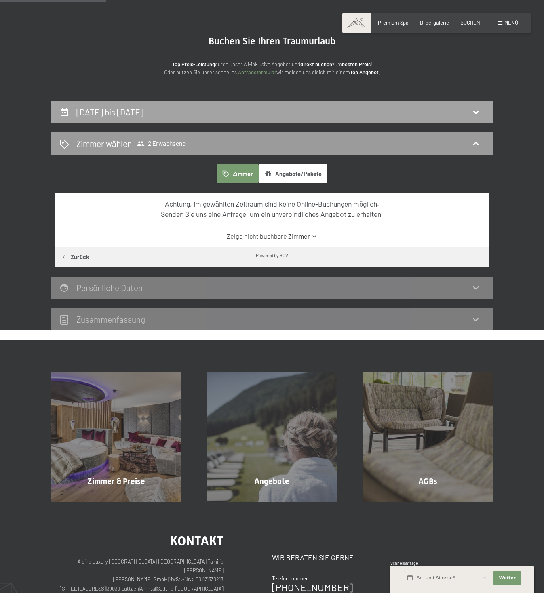
click at [143, 115] on h2 "[DATE] bis [DATE]" at bounding box center [109, 112] width 67 height 10
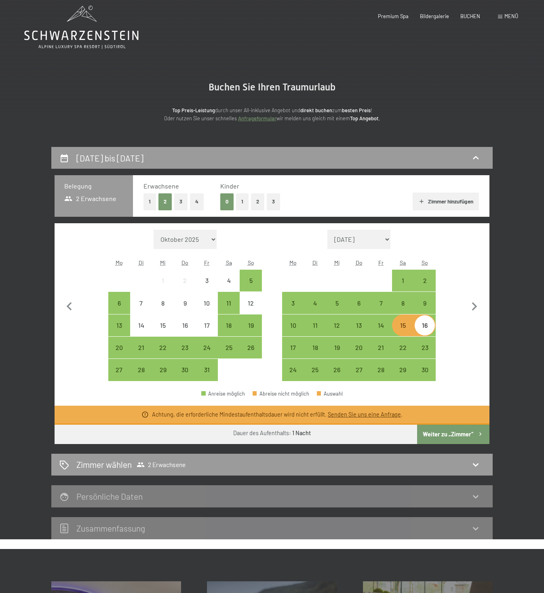
scroll to position [0, 0]
